Goal: Ask a question

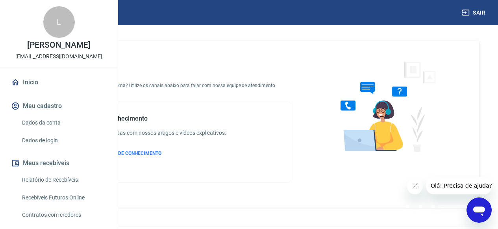
click at [468, 207] on div "Abrir janela de mensagens" at bounding box center [480, 210] width 24 height 24
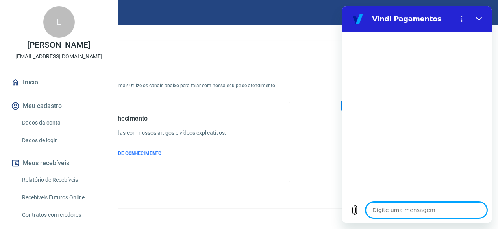
click at [424, 207] on textarea at bounding box center [426, 210] width 121 height 16
type textarea "o"
type textarea "x"
type textarea "on"
type textarea "x"
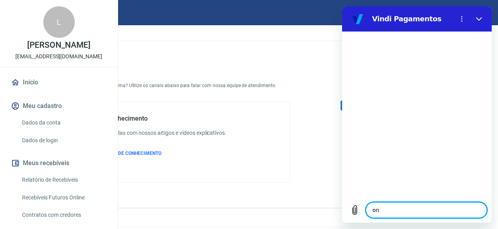
type textarea "ond"
type textarea "x"
type textarea "onde"
type textarea "x"
type textarea "onde"
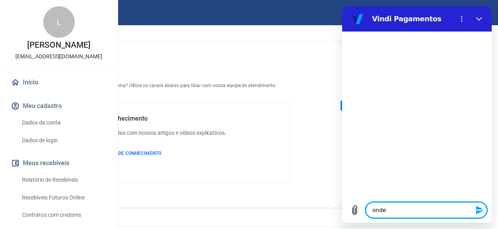
type textarea "x"
type textarea "onde c"
type textarea "x"
type textarea "onde co"
type textarea "x"
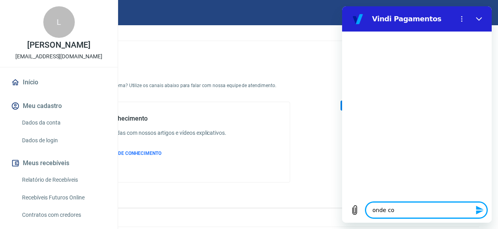
type textarea "onde con"
type textarea "x"
type textarea "onde cons"
type textarea "x"
type textarea "onde consi"
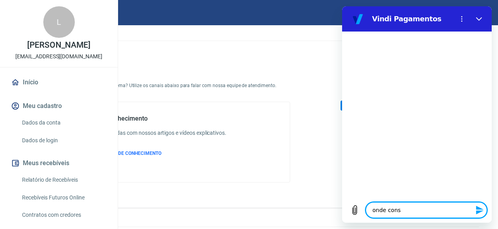
type textarea "x"
type textarea "onde consig"
type textarea "x"
type textarea "onde consigo"
type textarea "x"
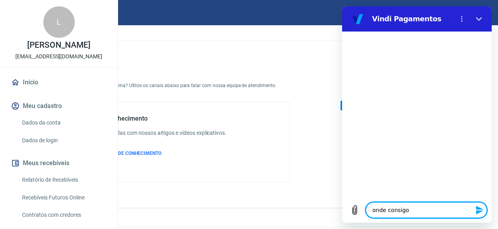
type textarea "onde consigo"
type textarea "x"
type textarea "onde consigo b"
type textarea "x"
type textarea "onde consigo ba"
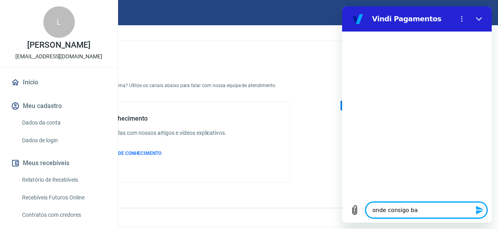
type textarea "x"
type textarea "onde consigo [PERSON_NAME]"
type textarea "x"
type textarea "onde consigo baix"
type textarea "x"
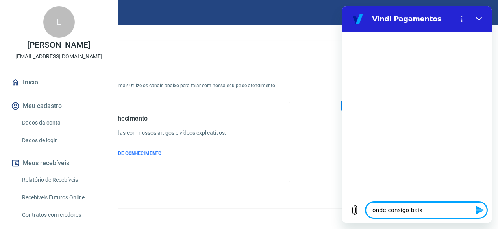
type textarea "onde consigo baixa"
type textarea "x"
type textarea "onde consigo baixar"
type textarea "x"
type textarea "onde consigo baixar"
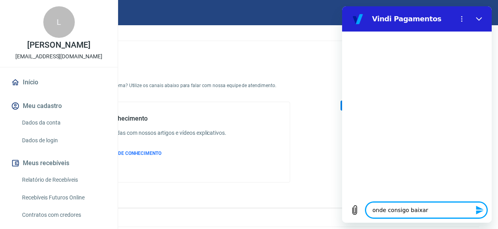
type textarea "x"
type textarea "onde consigo baixar o"
type textarea "x"
type textarea "onde consigo baixar o"
type textarea "x"
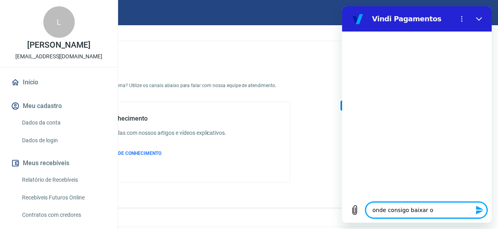
type textarea "onde consigo baixar o e"
type textarea "x"
type textarea "onde consigo baixar o ex"
type textarea "x"
type textarea "onde consigo baixar o ext"
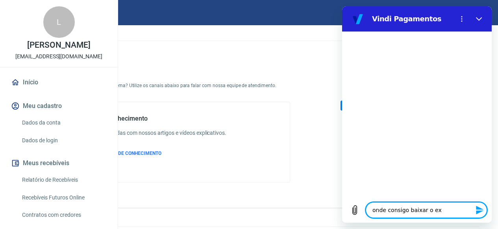
type textarea "x"
type textarea "onde consigo baixar o extr"
type textarea "x"
type textarea "onde consigo baixar o extra"
type textarea "x"
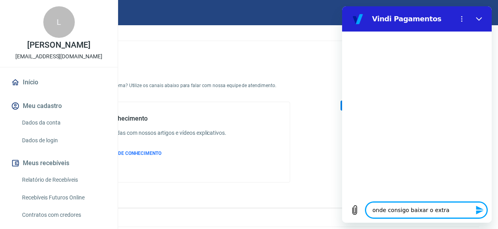
type textarea "onde consigo baixar o extrat"
type textarea "x"
type textarea "onde consigo baixar o extrato"
type textarea "x"
type textarea "onde consigo baixar o extrato"
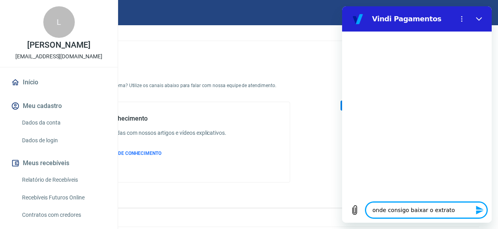
type textarea "x"
type textarea "onde consigo baixar o extrato ?"
type textarea "x"
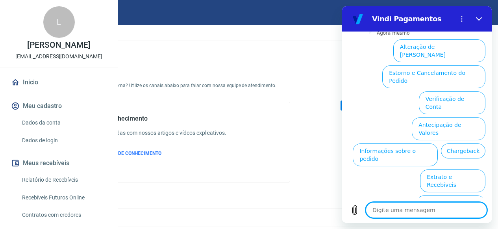
scroll to position [86, 0]
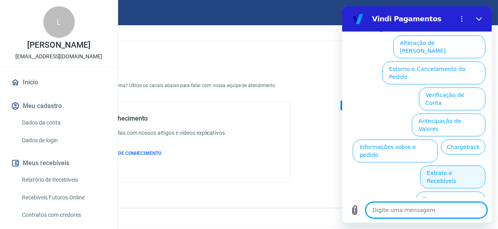
click at [428, 165] on button "Extrato e Recebíveis" at bounding box center [452, 176] width 65 height 23
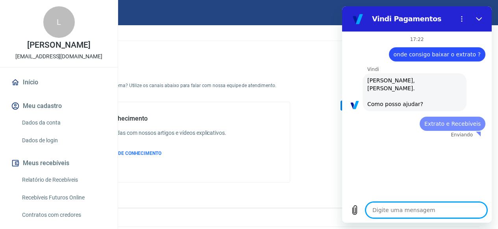
scroll to position [0, 0]
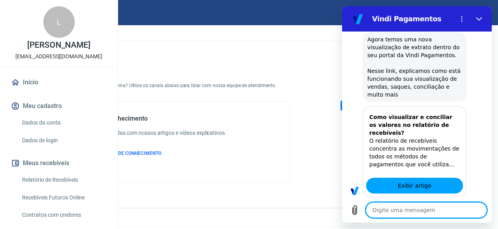
type textarea "x"
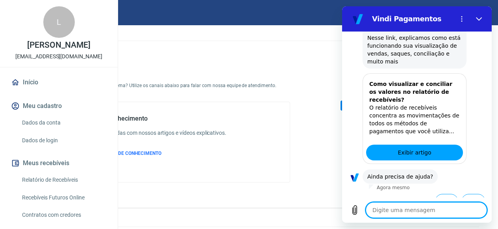
scroll to position [143, 0]
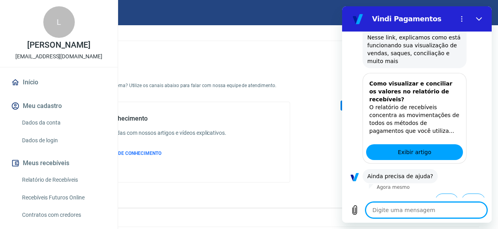
click at [420, 123] on p "O relatório de recebíveis concentra as movimentações de todos os métodos de pag…" at bounding box center [415, 119] width 91 height 32
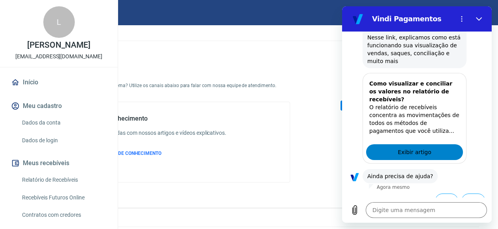
click at [426, 151] on span "Exibir artigo" at bounding box center [414, 151] width 33 height 9
